Goal: Information Seeking & Learning: Learn about a topic

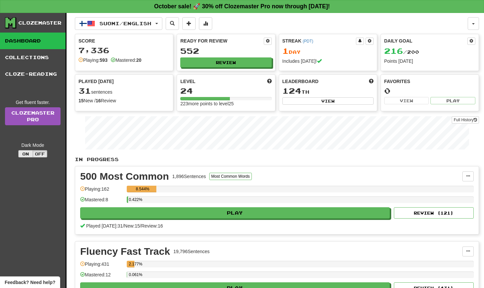
click at [30, 156] on button "On" at bounding box center [25, 153] width 15 height 7
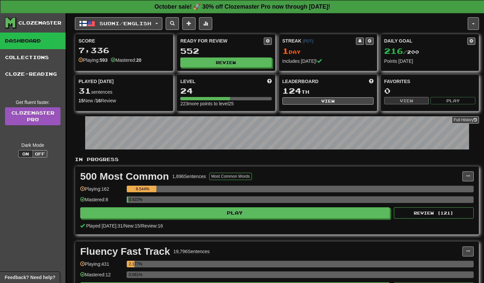
click at [188, 4] on strong "October sale! 🚀 30% off Clozemaster Pro now through Sunday October 19!" at bounding box center [241, 6] width 175 height 7
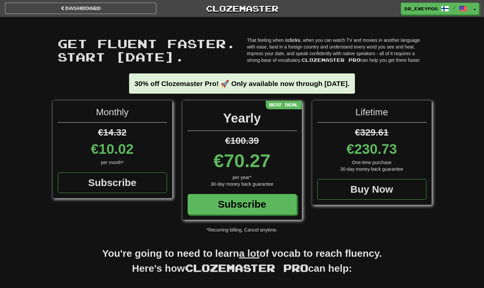
click at [318, 54] on p "That feeling when it clicks , when you can watch TV and movies in another langu…" at bounding box center [336, 50] width 179 height 27
click at [273, 53] on p "That feeling when it clicks , when you can watch TV and movies in another langu…" at bounding box center [336, 50] width 179 height 27
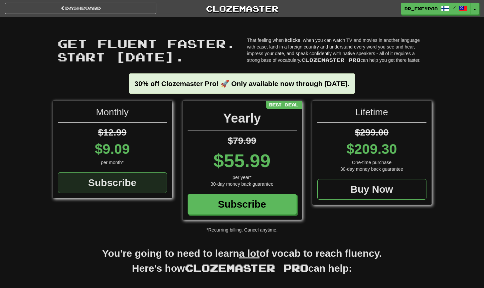
click at [96, 182] on div "Subscribe" at bounding box center [112, 182] width 109 height 21
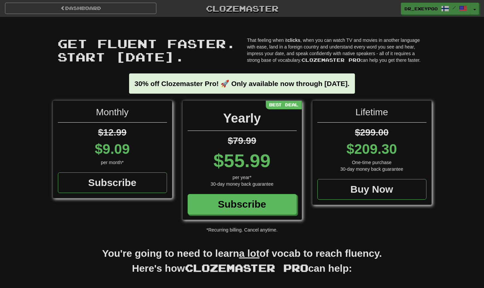
click at [358, 49] on p "That feeling when it clicks , when you can watch TV and movies in another langu…" at bounding box center [336, 50] width 179 height 27
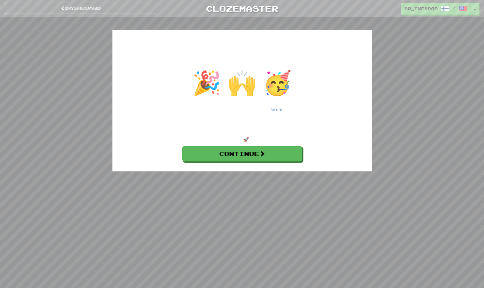
click at [276, 190] on div "Dashboard Clozemaster dr_exeypoo / Toggle Dropdown Dashboard Leaderboard Activi…" at bounding box center [242, 144] width 484 height 288
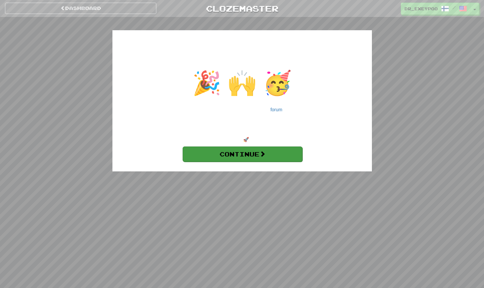
click at [281, 156] on link "Continue" at bounding box center [242, 154] width 120 height 15
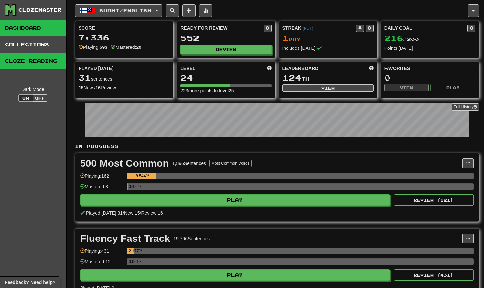
click at [35, 60] on link "Cloze-Reading" at bounding box center [32, 61] width 65 height 17
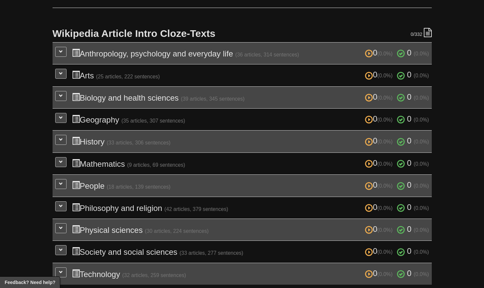
scroll to position [131, 0]
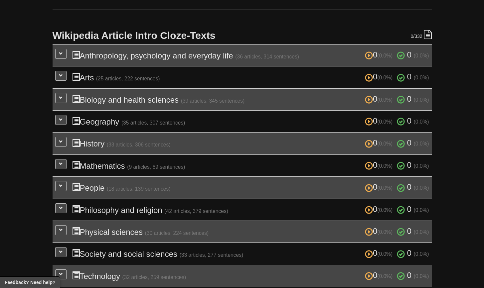
click at [63, 188] on td "0 (0.0%) 0 (0.0%) People (18 articles, 139 sentences) 0 (0.0%) 0 (0.0%) Loading…" at bounding box center [242, 188] width 379 height 22
click at [63, 186] on button at bounding box center [60, 186] width 11 height 10
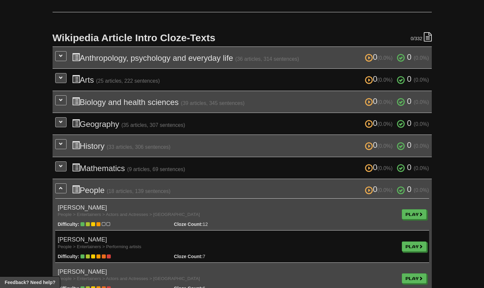
scroll to position [113, 0]
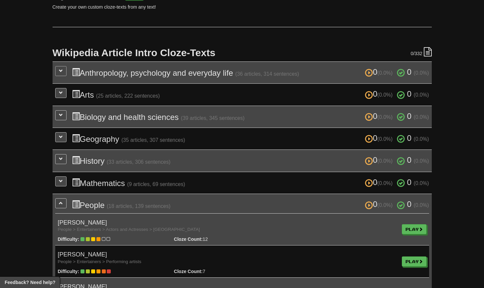
click at [61, 73] on button at bounding box center [60, 71] width 11 height 10
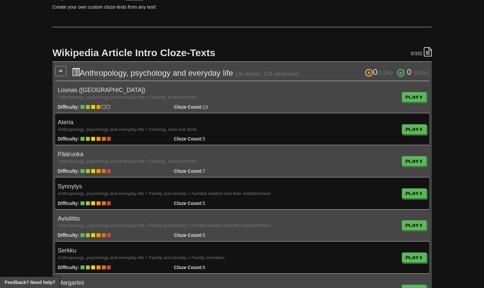
click at [61, 73] on button at bounding box center [60, 71] width 11 height 10
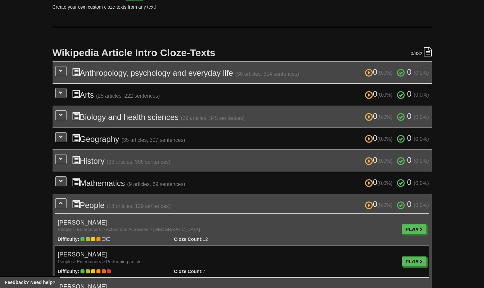
click at [427, 54] on icon at bounding box center [427, 51] width 8 height 9
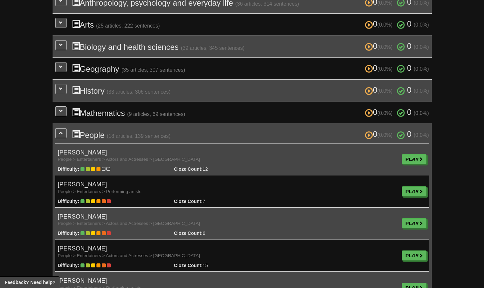
scroll to position [214, 0]
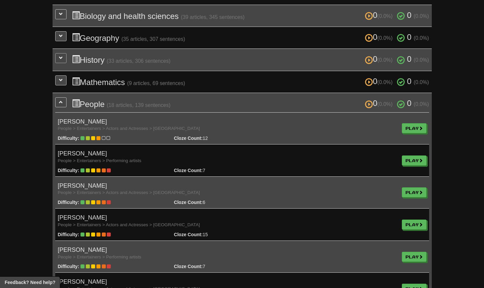
click at [59, 58] on button at bounding box center [60, 58] width 11 height 10
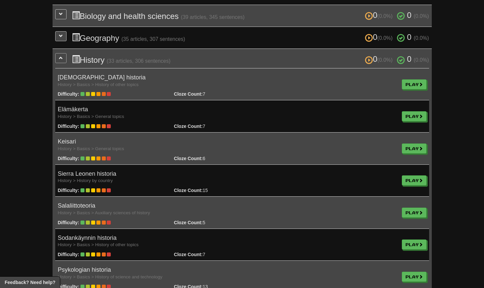
click at [59, 58] on button at bounding box center [60, 58] width 11 height 10
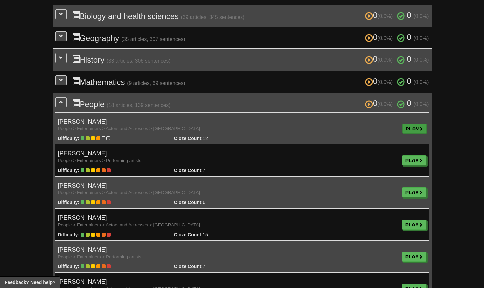
click at [411, 128] on link "Play" at bounding box center [414, 129] width 25 height 10
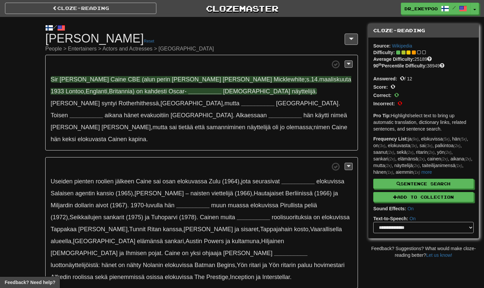
click at [136, 91] on span "on" at bounding box center [139, 91] width 7 height 7
click at [188, 91] on strong "__________" at bounding box center [204, 91] width 33 height 7
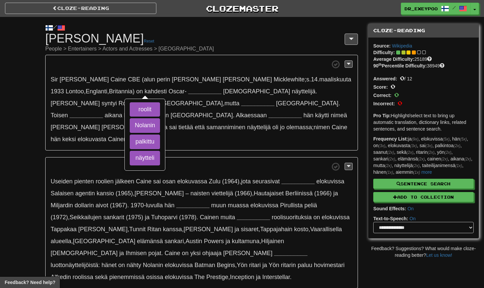
click at [131, 67] on span at bounding box center [202, 64] width 302 height 8
click at [93, 60] on span at bounding box center [202, 64] width 302 height 8
click at [112, 142] on div "Sir Michael Caine CBE (alun perin Maurice Joseph Micklewhite ; s . 14 . maalisk…" at bounding box center [201, 238] width 312 height 366
click at [184, 145] on div "Sir Michael Caine CBE (alun perin Maurice Joseph Micklewhite ; s . 14 . maalisk…" at bounding box center [201, 238] width 312 height 366
click at [162, 24] on div "/" at bounding box center [201, 28] width 312 height 8
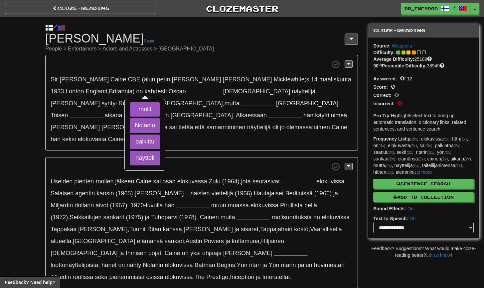
click at [132, 11] on link "Cloze-Reading" at bounding box center [80, 8] width 151 height 11
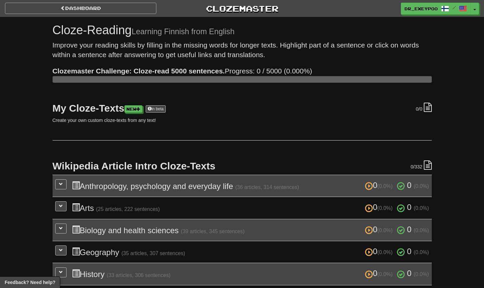
click at [56, 3] on link "Dashboard" at bounding box center [80, 8] width 151 height 11
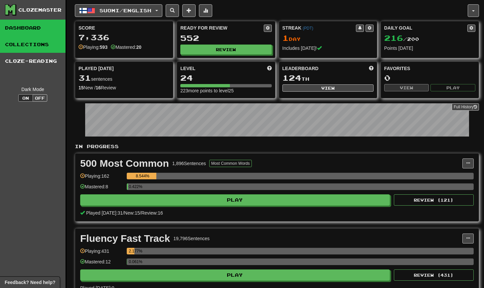
click at [29, 44] on link "Collections" at bounding box center [32, 44] width 65 height 17
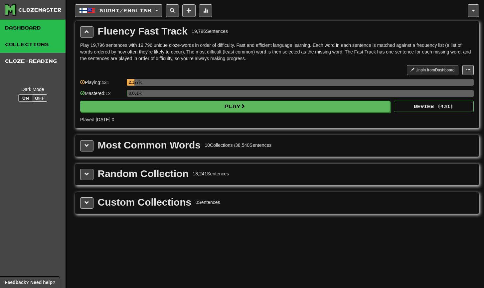
click at [29, 27] on link "Dashboard" at bounding box center [32, 28] width 65 height 17
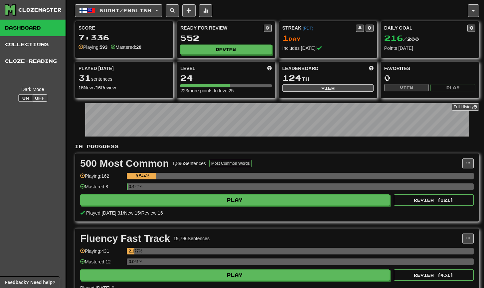
click at [168, 9] on div "Suomi / English 한국어 / English Streak: 0 Review: 2 Points [DATE]: 0 Deutsch / En…" at bounding box center [271, 10] width 392 height 13
click at [162, 9] on button "Suomi / English" at bounding box center [118, 10] width 87 height 13
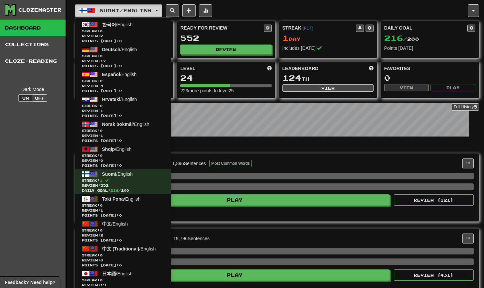
click at [162, 12] on button "Suomi / English" at bounding box center [118, 10] width 87 height 13
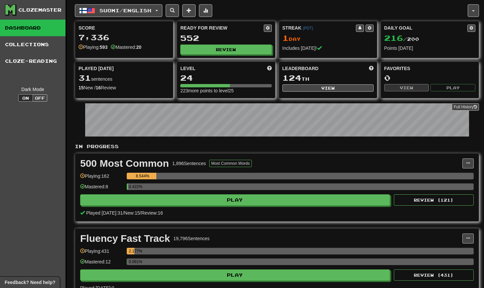
click at [228, 12] on div "Suomi / English 한국어 / English Streak: 0 Review: 2 Points [DATE]: 0 Deutsch / En…" at bounding box center [271, 10] width 392 height 13
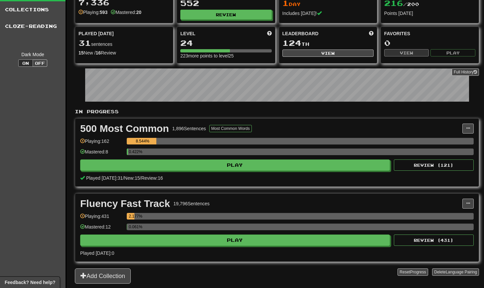
scroll to position [35, 0]
click at [229, 128] on button "Most Common Words" at bounding box center [230, 128] width 43 height 7
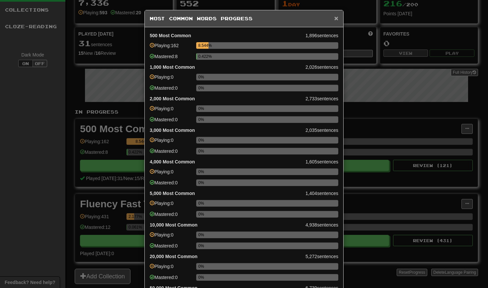
click at [335, 20] on span "×" at bounding box center [337, 18] width 4 height 8
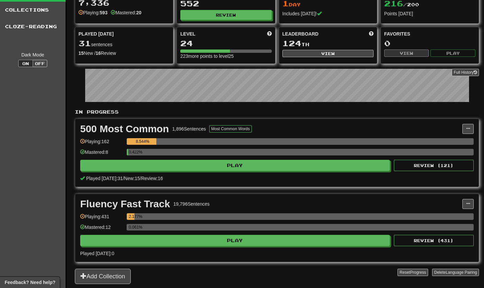
drag, startPoint x: 171, startPoint y: 204, endPoint x: 231, endPoint y: 207, distance: 60.6
click at [231, 207] on div "Fluency Fast Track 19,796 Sentences" at bounding box center [271, 204] width 382 height 10
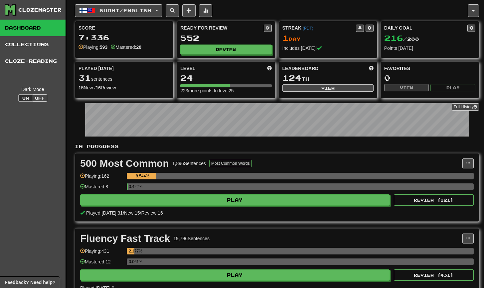
scroll to position [0, 0]
